Goal: Check status

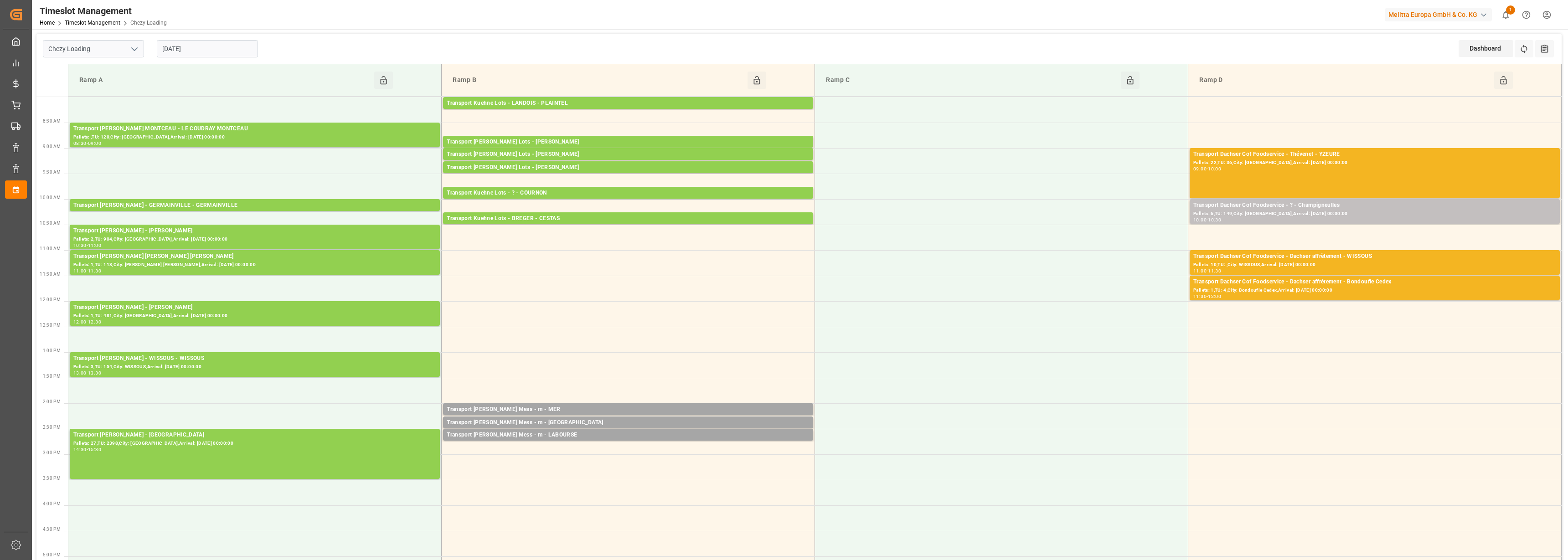
click at [221, 49] on input "[DATE]" at bounding box center [207, 49] width 101 height 18
click at [204, 121] on span "8" at bounding box center [204, 121] width 3 height 6
type input "[DATE]"
